Goal: Use online tool/utility: Utilize a website feature to perform a specific function

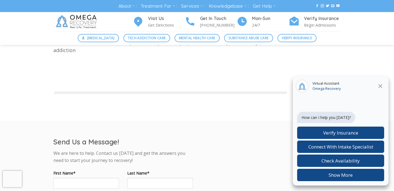
scroll to position [192, 0]
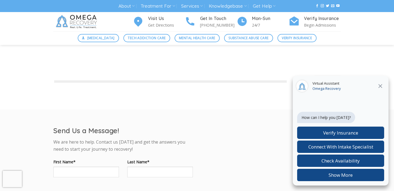
click at [379, 86] on icon "Close" at bounding box center [380, 86] width 7 height 7
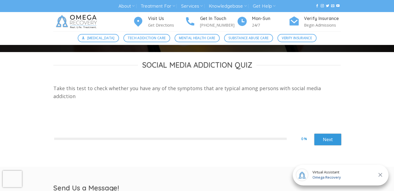
scroll to position [136, 0]
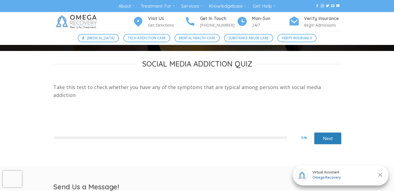
click at [323, 132] on link "Next" at bounding box center [327, 138] width 27 height 12
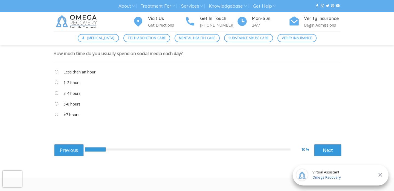
scroll to position [171, 0]
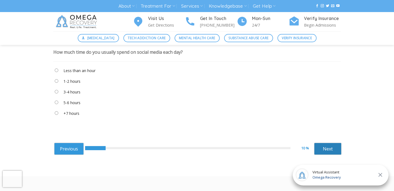
click at [324, 148] on link "Next" at bounding box center [327, 149] width 27 height 12
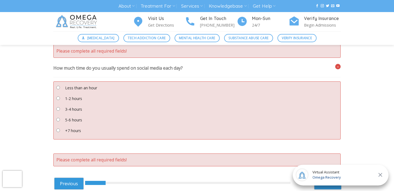
click at [72, 109] on label "3-4 hours" at bounding box center [73, 109] width 17 height 6
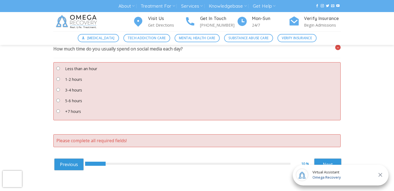
click at [379, 176] on icon "Close" at bounding box center [380, 174] width 7 height 7
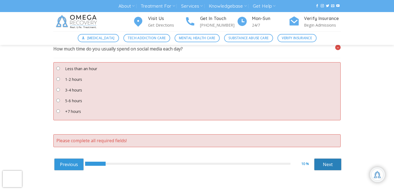
scroll to position [105, 0]
click at [327, 165] on link "Next" at bounding box center [327, 164] width 27 height 12
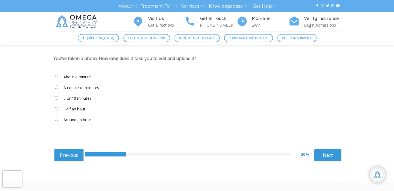
scroll to position [164, 0]
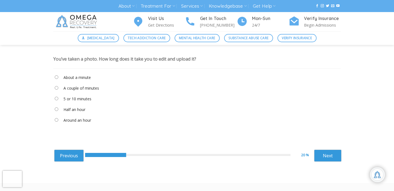
click at [84, 80] on label "About a minute" at bounding box center [76, 77] width 27 height 6
click at [82, 95] on div "About a minute A couple of minutes 5 or 10 minutes Half an hour Around an hour …" at bounding box center [196, 100] width 287 height 52
click at [84, 100] on label "5 or 10 minutes" at bounding box center [77, 99] width 28 height 6
click at [322, 154] on link "Next" at bounding box center [327, 155] width 27 height 12
click at [76, 95] on "During conversations" at bounding box center [196, 99] width 287 height 9
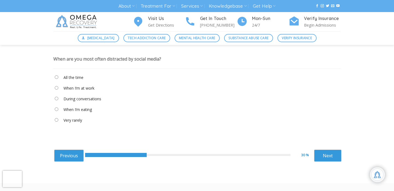
click at [81, 97] on label "During conversations" at bounding box center [82, 99] width 38 height 6
click at [322, 158] on link "Next" at bounding box center [327, 155] width 27 height 12
